Goal: Find specific page/section: Find specific page/section

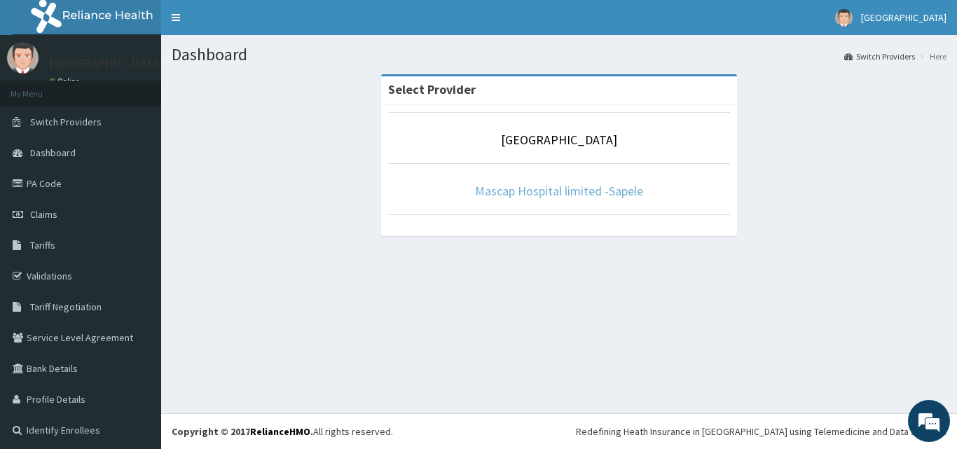
click at [516, 185] on link "Mascap Hospital limited -Sapele" at bounding box center [559, 191] width 168 height 16
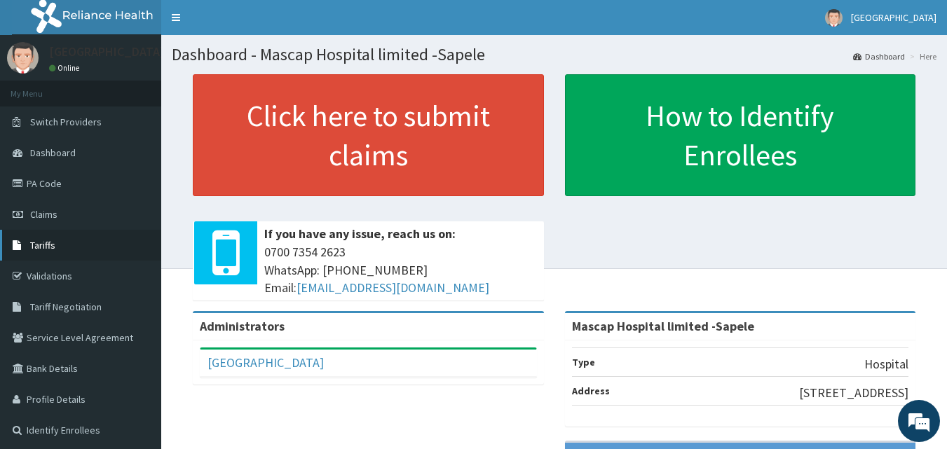
click at [43, 240] on span "Tariffs" at bounding box center [42, 245] width 25 height 13
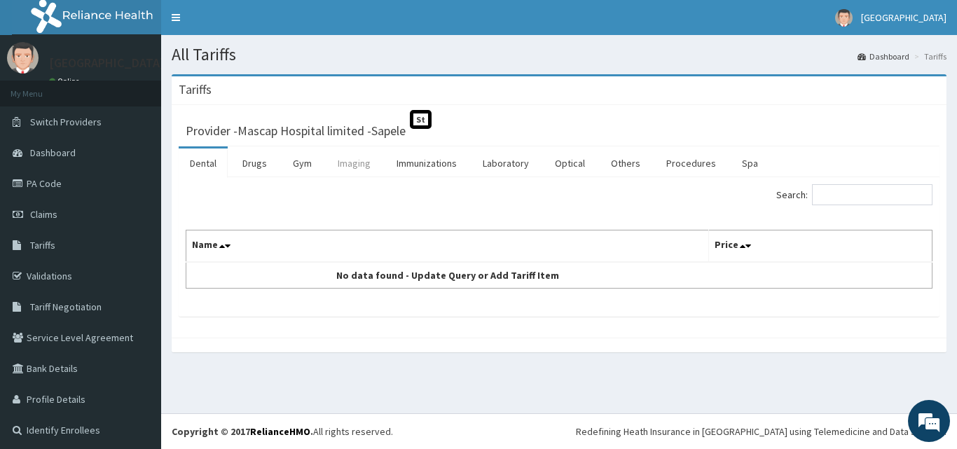
click at [356, 170] on link "Imaging" at bounding box center [354, 163] width 55 height 29
